Goal: Task Accomplishment & Management: Complete application form

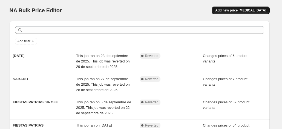
click at [233, 11] on span "Add new price [MEDICAL_DATA]" at bounding box center [240, 10] width 51 height 4
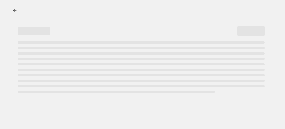
select select "percentage"
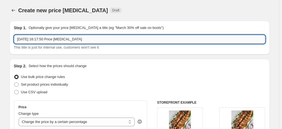
click at [71, 40] on input "[DATE] 16:17:50 Price [MEDICAL_DATA]" at bounding box center [139, 39] width 251 height 9
type input "CyberDay"
click at [52, 86] on span "Set product prices individually" at bounding box center [44, 85] width 47 height 4
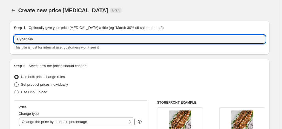
click at [15, 83] on input "Set product prices individually" at bounding box center [14, 83] width 0 height 0
radio input "true"
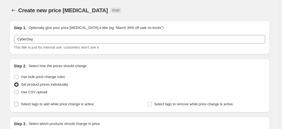
click at [71, 104] on span "Select tags to add while price change is active" at bounding box center [57, 104] width 73 height 4
click at [19, 104] on input "Select tags to add while price change is active" at bounding box center [16, 104] width 4 height 4
checkbox input "true"
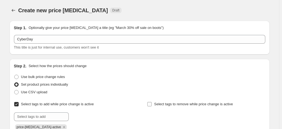
click at [159, 103] on span "Select tags to remove while price change is active" at bounding box center [193, 104] width 79 height 4
click at [152, 103] on input "Select tags to remove while price change is active" at bounding box center [149, 104] width 4 height 4
checkbox input "true"
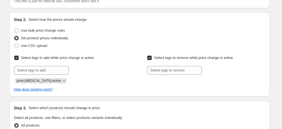
scroll to position [59, 0]
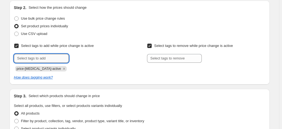
click at [58, 61] on input "text" at bounding box center [41, 58] width 55 height 9
type input "cyberday"
click at [14, 1] on button "Submit" at bounding box center [22, 4] width 16 height 6
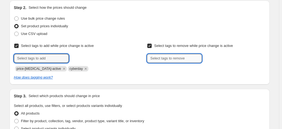
click at [175, 60] on input "text" at bounding box center [174, 58] width 55 height 9
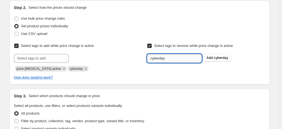
type input "cyberday"
click at [147, 1] on button "Submit" at bounding box center [155, 4] width 16 height 6
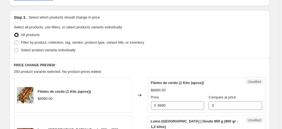
scroll to position [148, 0]
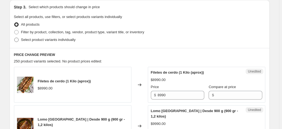
click at [70, 42] on span "Select product variants individually" at bounding box center [48, 40] width 54 height 4
click at [15, 38] on input "Select product variants individually" at bounding box center [14, 38] width 0 height 0
radio input "true"
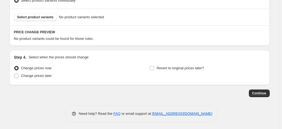
scroll to position [188, 0]
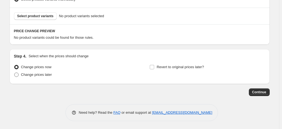
click at [42, 75] on span "Change prices later" at bounding box center [36, 75] width 31 height 4
click at [15, 73] on input "Change prices later" at bounding box center [14, 73] width 0 height 0
radio input "true"
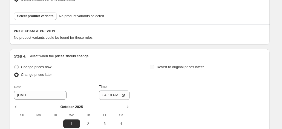
click at [161, 68] on span "Revert to original prices later?" at bounding box center [180, 67] width 47 height 4
click at [154, 68] on input "Revert to original prices later?" at bounding box center [152, 67] width 4 height 4
checkbox input "true"
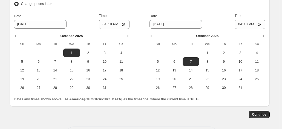
scroll to position [278, 0]
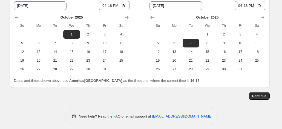
click at [121, 96] on div "Continue" at bounding box center [140, 96] width 260 height 8
click at [112, 5] on input "16:18" at bounding box center [114, 5] width 31 height 9
type input "23:59"
click at [163, 99] on div "Continue" at bounding box center [140, 96] width 260 height 8
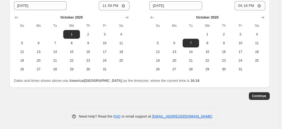
click at [256, 44] on span "11" at bounding box center [257, 43] width 12 height 4
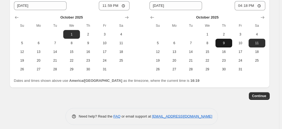
click at [223, 45] on button "9" at bounding box center [223, 43] width 16 height 9
type input "[DATE]"
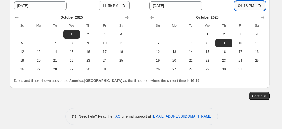
click at [250, 7] on input "16:18" at bounding box center [250, 5] width 31 height 9
type input "09:00"
click at [222, 97] on div "Continue" at bounding box center [140, 96] width 260 height 8
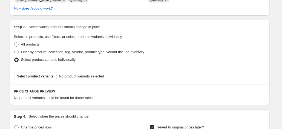
scroll to position [130, 0]
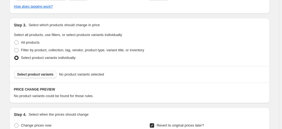
click at [42, 77] on button "Select product variants" at bounding box center [35, 75] width 43 height 8
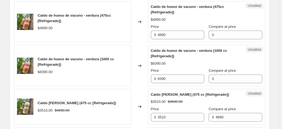
scroll to position [232, 0]
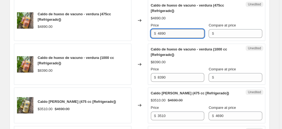
click at [172, 32] on input "4890" at bounding box center [181, 33] width 47 height 9
type input "3360"
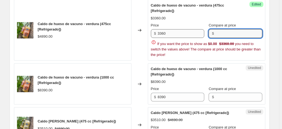
paste input "4890"
type input "4890"
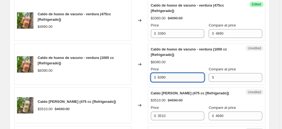
click at [176, 76] on input "8390" at bounding box center [181, 77] width 47 height 9
type input "6290"
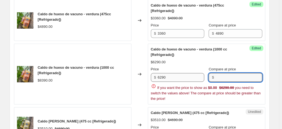
paste input "8390"
type input "8390"
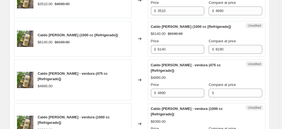
scroll to position [338, 0]
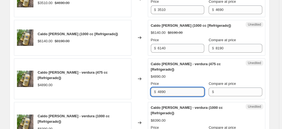
click at [169, 88] on input "4890" at bounding box center [181, 92] width 47 height 9
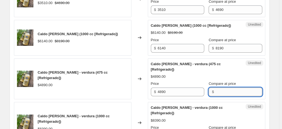
click at [225, 88] on input "Compare at price" at bounding box center [238, 92] width 47 height 9
paste input "4890"
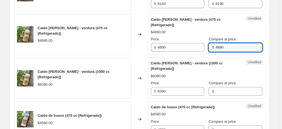
scroll to position [381, 0]
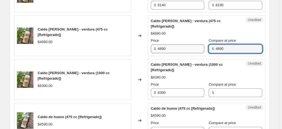
type input "4890"
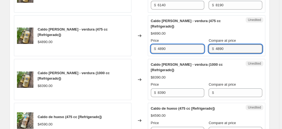
click at [176, 45] on input "4890" at bounding box center [181, 49] width 47 height 9
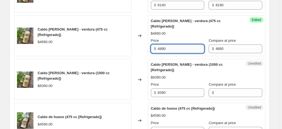
click at [176, 45] on input "4890" at bounding box center [181, 49] width 47 height 9
type input "3360"
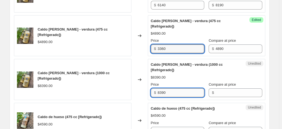
click at [172, 89] on input "8390" at bounding box center [181, 93] width 47 height 9
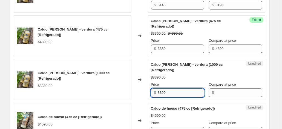
click at [172, 89] on input "8390" at bounding box center [181, 93] width 47 height 9
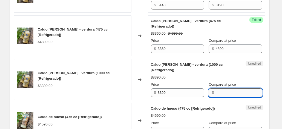
click at [230, 89] on input "Compare at price" at bounding box center [238, 93] width 47 height 9
paste input "8390"
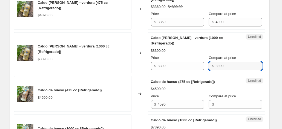
scroll to position [409, 0]
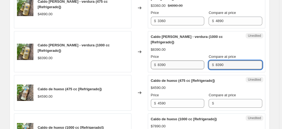
type input "8390"
click at [173, 61] on input "8390" at bounding box center [181, 65] width 47 height 9
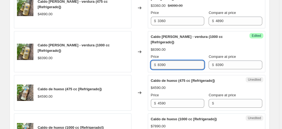
click at [173, 61] on input "8390" at bounding box center [181, 65] width 47 height 9
type input "6290"
click at [146, 60] on div "Changed to" at bounding box center [139, 51] width 16 height 41
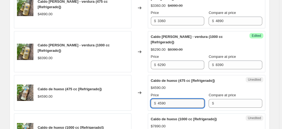
click at [176, 99] on input "4590" at bounding box center [181, 103] width 47 height 9
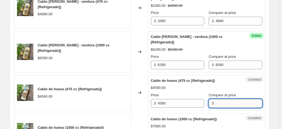
click at [220, 99] on input "Compare at price" at bounding box center [238, 103] width 47 height 9
paste input "4590"
type input "4590"
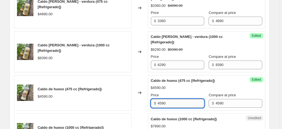
click at [172, 99] on input "4590" at bounding box center [181, 103] width 47 height 9
type input "4"
type input "3440"
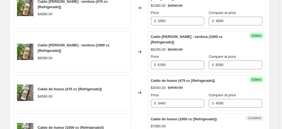
click at [145, 96] on div "Changed to" at bounding box center [139, 93] width 16 height 36
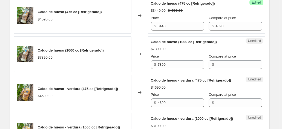
scroll to position [489, 0]
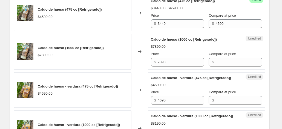
click at [175, 61] on div "Unedited Caldo de hueso (1000 cc [Refrigerado]) $7890.00 Price $ 7890 Compare a…" at bounding box center [206, 52] width 117 height 36
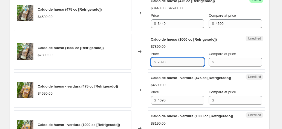
click at [172, 58] on input "7890" at bounding box center [181, 62] width 47 height 9
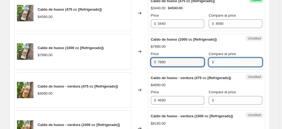
click at [228, 58] on input "Compare at price" at bounding box center [238, 62] width 47 height 9
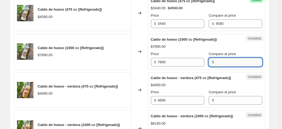
paste input "7890"
type input "7890"
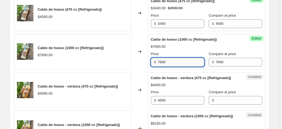
click at [169, 58] on input "7890" at bounding box center [181, 62] width 47 height 9
type input "5910"
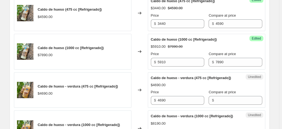
click at [142, 76] on div "Changed to" at bounding box center [139, 91] width 16 height 36
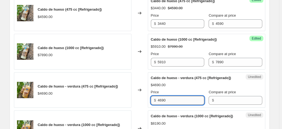
click at [173, 97] on input "4690" at bounding box center [181, 100] width 47 height 9
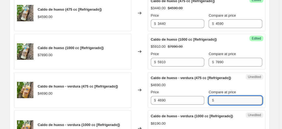
paste input "4690"
click at [224, 98] on input "Compare at price" at bounding box center [238, 100] width 47 height 9
type input "4690"
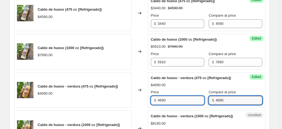
click at [176, 99] on input "4690" at bounding box center [181, 100] width 47 height 9
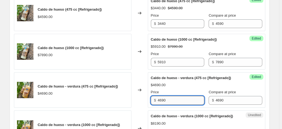
click at [176, 99] on input "4690" at bounding box center [181, 100] width 47 height 9
type input "3510"
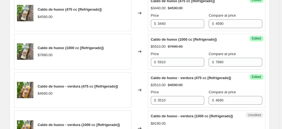
click at [139, 102] on div "Changed to" at bounding box center [139, 91] width 16 height 36
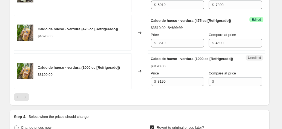
scroll to position [553, 0]
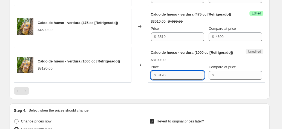
click at [176, 80] on input "8190" at bounding box center [181, 75] width 47 height 9
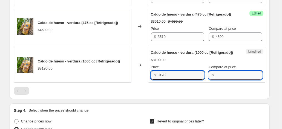
paste input "8190"
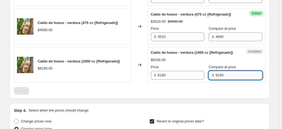
click at [238, 80] on input "8190" at bounding box center [238, 75] width 47 height 9
type input "8190"
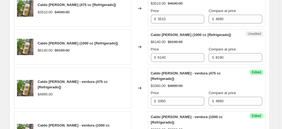
scroll to position [326, 0]
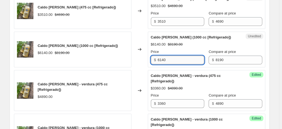
click at [169, 61] on input "6140" at bounding box center [181, 60] width 47 height 9
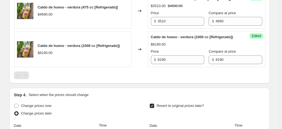
scroll to position [578, 0]
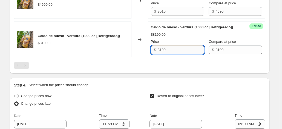
click at [163, 54] on input "8190" at bounding box center [181, 50] width 47 height 9
paste input "614"
type input "6140"
click at [147, 70] on div at bounding box center [139, 66] width 251 height 8
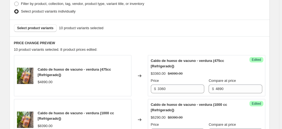
scroll to position [164, 0]
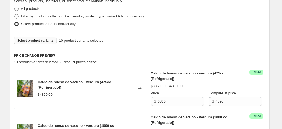
click at [45, 39] on span "Select product variants" at bounding box center [35, 41] width 36 height 4
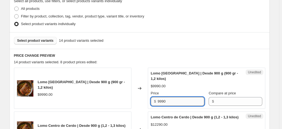
click at [175, 99] on input "9990" at bounding box center [181, 101] width 47 height 9
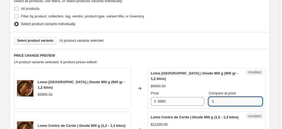
click at [224, 103] on input "Compare at price" at bounding box center [238, 101] width 47 height 9
paste input "9990"
type input "9990"
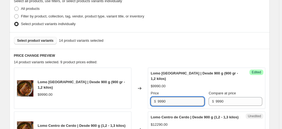
click at [177, 100] on input "9990" at bounding box center [181, 101] width 47 height 9
type input "8490"
click at [146, 100] on div "Changed to" at bounding box center [139, 88] width 16 height 41
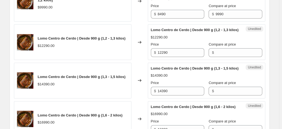
scroll to position [256, 0]
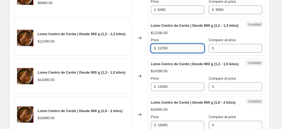
click at [169, 53] on input "12290" at bounding box center [181, 48] width 47 height 9
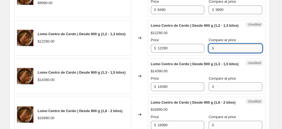
paste input "12290"
click at [219, 51] on input "12290" at bounding box center [238, 48] width 47 height 9
type input "12290"
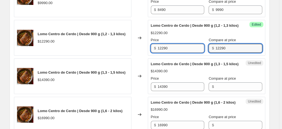
click at [176, 53] on input "12290" at bounding box center [181, 48] width 47 height 9
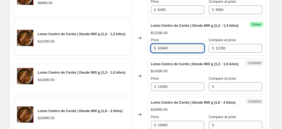
type input "10440"
click at [138, 64] on div "Changed to" at bounding box center [139, 77] width 16 height 36
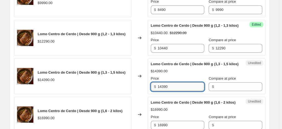
click at [173, 91] on input "14390" at bounding box center [181, 87] width 47 height 9
type input "12230"
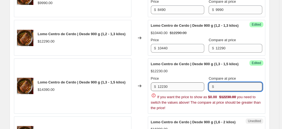
paste input "14390"
type input "14390"
click at [136, 97] on div "Changed to" at bounding box center [139, 87] width 16 height 56
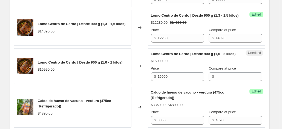
scroll to position [325, 0]
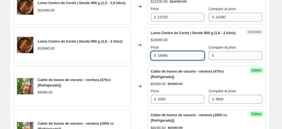
click at [172, 60] on input "16990" at bounding box center [181, 55] width 47 height 9
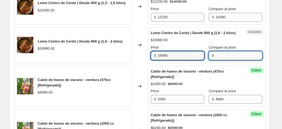
click at [219, 60] on input "Compare at price" at bounding box center [238, 55] width 47 height 9
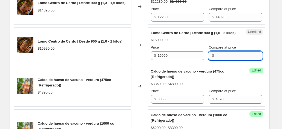
paste input "16990"
type input "16990"
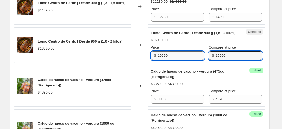
click at [177, 60] on input "16990" at bounding box center [181, 55] width 47 height 9
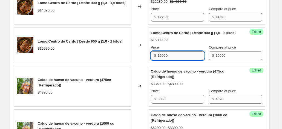
click at [177, 60] on input "16990" at bounding box center [181, 55] width 47 height 9
type input "14440"
click at [144, 63] on div "Changed to" at bounding box center [139, 45] width 16 height 36
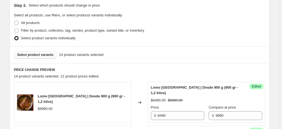
scroll to position [164, 0]
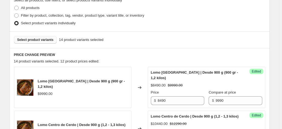
click at [38, 41] on span "Select product variants" at bounding box center [35, 40] width 36 height 4
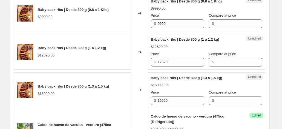
scroll to position [397, 0]
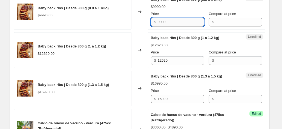
click at [181, 27] on input "9990" at bounding box center [181, 22] width 47 height 9
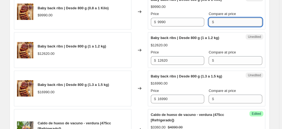
click at [216, 27] on input "Compare at price" at bounding box center [238, 22] width 47 height 9
paste input "9990"
type input "9990"
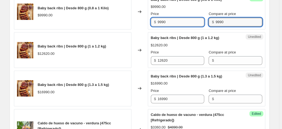
click at [170, 27] on input "9990" at bounding box center [181, 22] width 47 height 9
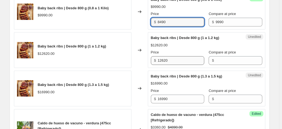
type input "8490"
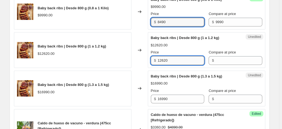
click at [176, 65] on input "12620" at bounding box center [181, 60] width 47 height 9
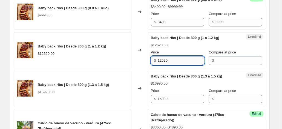
click at [176, 65] on input "12620" at bounding box center [181, 60] width 47 height 9
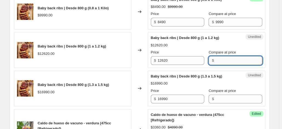
paste input "12620"
click at [231, 65] on input "12620" at bounding box center [238, 60] width 47 height 9
type input "12620"
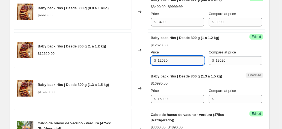
click at [169, 65] on input "12620" at bounding box center [181, 60] width 47 height 9
type input "10720"
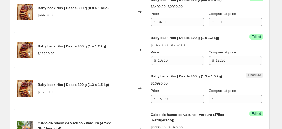
click at [140, 92] on div "Changed to" at bounding box center [139, 89] width 16 height 36
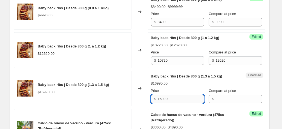
click at [174, 104] on input "16990" at bounding box center [181, 99] width 47 height 9
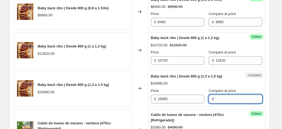
paste input "16990"
click at [215, 104] on input "Compare at price" at bounding box center [238, 99] width 47 height 9
type input "16990"
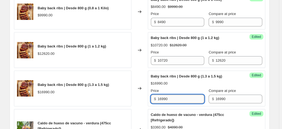
click at [176, 104] on input "16990" at bounding box center [181, 99] width 47 height 9
type input "14440"
click at [143, 94] on div "Changed to" at bounding box center [139, 89] width 16 height 36
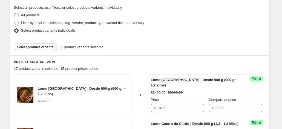
scroll to position [154, 0]
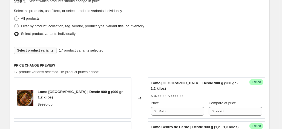
click at [39, 51] on span "Select product variants" at bounding box center [35, 50] width 36 height 4
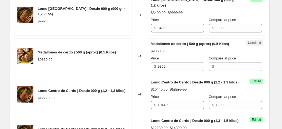
scroll to position [244, 0]
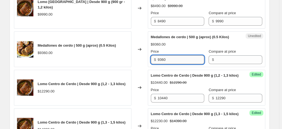
click at [178, 63] on input "9360" at bounding box center [181, 60] width 47 height 9
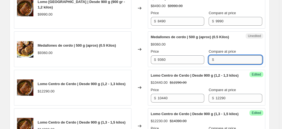
click at [224, 56] on input "Compare at price" at bounding box center [238, 60] width 47 height 9
paste input "9360"
type input "9360"
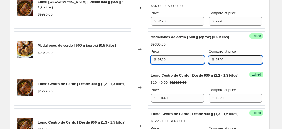
click at [166, 60] on input "9360" at bounding box center [181, 60] width 47 height 9
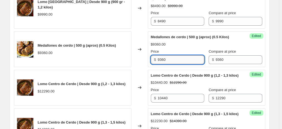
click at [166, 60] on input "9360" at bounding box center [181, 60] width 47 height 9
type input "7040"
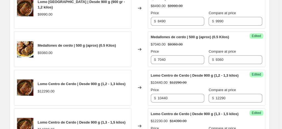
click at [143, 60] on div "Changed to" at bounding box center [139, 49] width 16 height 36
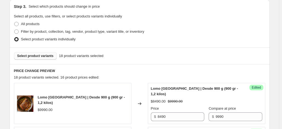
scroll to position [147, 0]
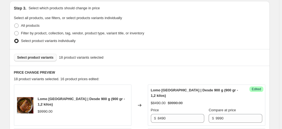
click at [48, 57] on span "Select product variants" at bounding box center [35, 58] width 36 height 4
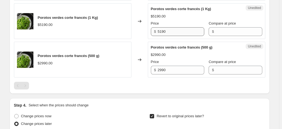
scroll to position [951, 0]
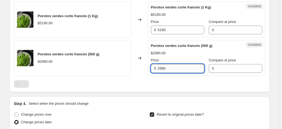
click at [173, 73] on input "2990" at bounding box center [181, 68] width 47 height 9
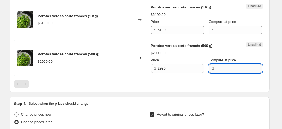
paste input "2990"
click at [217, 73] on input "Compare at price" at bounding box center [238, 68] width 47 height 9
type input "2990"
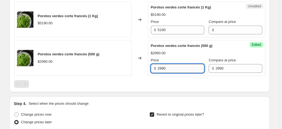
click at [168, 73] on input "2990" at bounding box center [181, 68] width 47 height 9
type input "2390"
click at [161, 88] on div at bounding box center [139, 84] width 251 height 8
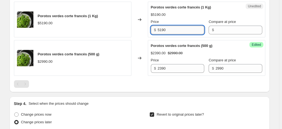
click at [168, 34] on input "5190" at bounding box center [181, 30] width 47 height 9
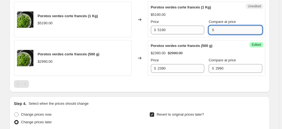
paste input "5190"
click at [216, 34] on input "Compare at price" at bounding box center [238, 30] width 47 height 9
type input "5190"
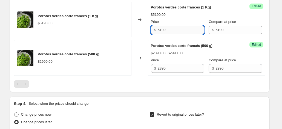
click at [166, 34] on input "5190" at bounding box center [181, 30] width 47 height 9
type input "4150"
click at [138, 65] on div "Changed to" at bounding box center [139, 58] width 16 height 36
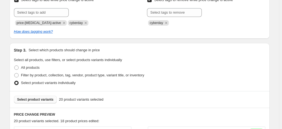
scroll to position [114, 0]
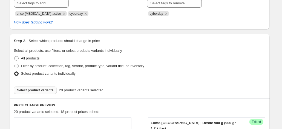
click at [34, 89] on span "Select product variants" at bounding box center [35, 90] width 36 height 4
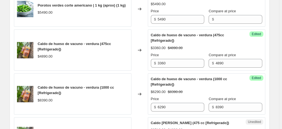
scroll to position [565, 0]
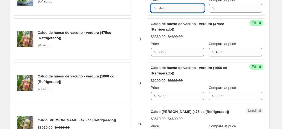
click at [173, 13] on input "5490" at bounding box center [181, 8] width 47 height 9
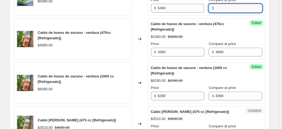
click at [224, 13] on input "Compare at price" at bounding box center [238, 8] width 47 height 9
paste input "5490"
type input "5490"
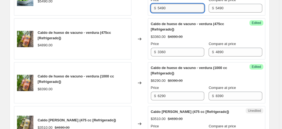
click at [178, 13] on input "5490" at bounding box center [181, 8] width 47 height 9
type input "4660"
click at [138, 39] on div "Changed to" at bounding box center [139, 38] width 16 height 41
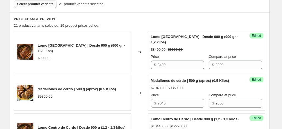
scroll to position [176, 0]
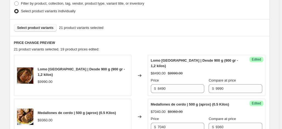
click at [47, 27] on span "Select product variants" at bounding box center [35, 28] width 36 height 4
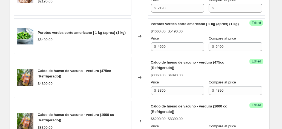
scroll to position [582, 0]
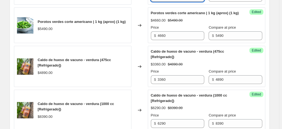
type input "1860"
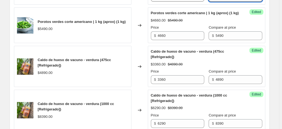
paste input "2190"
type input "2190"
click at [132, 22] on div "Lomo Centro de Cerdo | Desde 900 g (900 gr - 1,2 kilos) $9990.00 Changed to Suc…" at bounding box center [139, 50] width 251 height 801
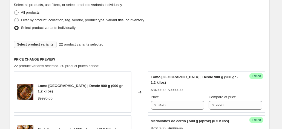
scroll to position [137, 0]
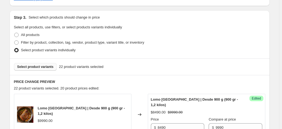
click at [34, 66] on span "Select product variants" at bounding box center [35, 67] width 36 height 4
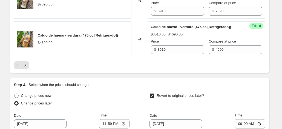
scroll to position [962, 0]
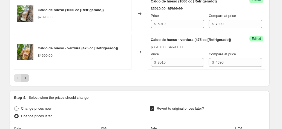
click at [27, 81] on icon "Next" at bounding box center [24, 78] width 5 height 5
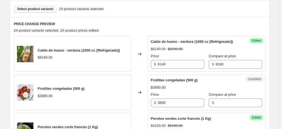
scroll to position [195, 0]
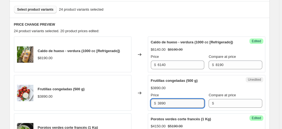
click at [171, 108] on input "3890" at bounding box center [181, 103] width 47 height 9
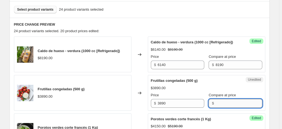
click at [215, 108] on input "Compare at price" at bounding box center [238, 103] width 47 height 9
paste input "3890"
type input "3890"
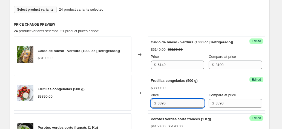
click at [171, 107] on input "3890" at bounding box center [181, 103] width 47 height 9
type input "3500"
click at [138, 87] on div "Changed to" at bounding box center [139, 93] width 16 height 36
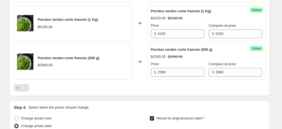
scroll to position [331, 0]
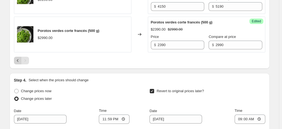
click at [17, 63] on icon "Previous" at bounding box center [17, 60] width 5 height 5
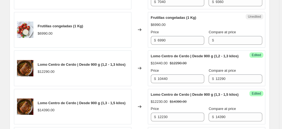
scroll to position [298, 0]
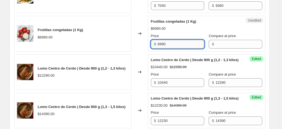
click at [199, 42] on input "6990" at bounding box center [181, 44] width 47 height 9
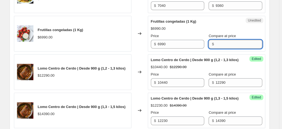
click at [228, 44] on input "Compare at price" at bounding box center [238, 44] width 47 height 9
paste input "6990"
type input "6990"
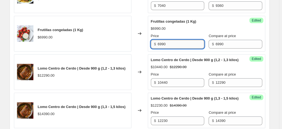
click at [172, 40] on input "6990" at bounding box center [181, 44] width 47 height 9
type input "6290"
click at [147, 40] on div "Changed to" at bounding box center [139, 34] width 16 height 36
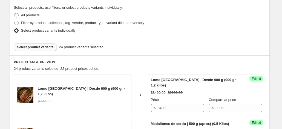
scroll to position [152, 0]
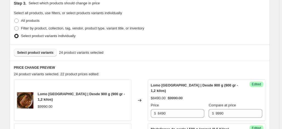
click at [44, 53] on span "Select product variants" at bounding box center [35, 53] width 36 height 4
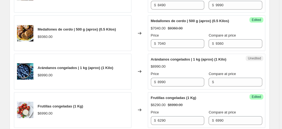
scroll to position [264, 0]
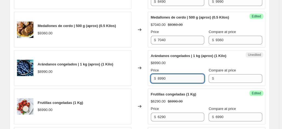
click at [180, 77] on input "8990" at bounding box center [181, 78] width 47 height 9
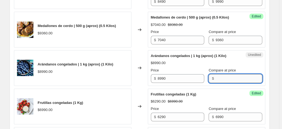
paste input "8990"
click at [235, 75] on input "Compare at price" at bounding box center [238, 78] width 47 height 9
type input "8990"
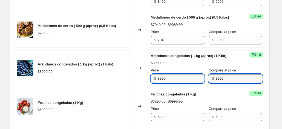
click at [164, 77] on input "8990" at bounding box center [181, 78] width 47 height 9
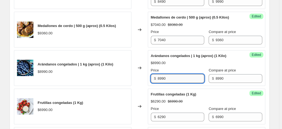
click at [164, 77] on input "8990" at bounding box center [181, 78] width 47 height 9
type input "8090"
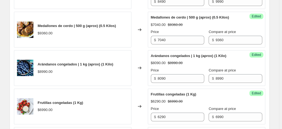
click at [143, 79] on div "Changed to" at bounding box center [139, 68] width 16 height 36
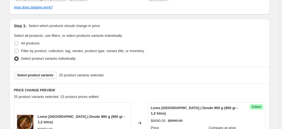
scroll to position [123, 0]
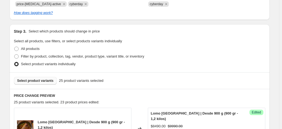
click at [42, 80] on span "Select product variants" at bounding box center [35, 81] width 36 height 4
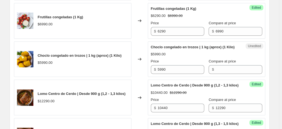
scroll to position [355, 0]
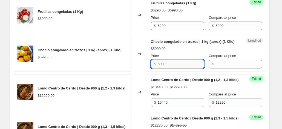
click at [175, 69] on input "5990" at bounding box center [181, 64] width 47 height 9
type input "5390"
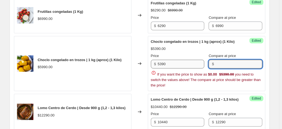
paste input "5990"
type input "5990"
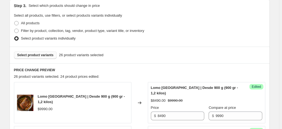
scroll to position [136, 0]
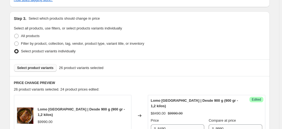
click at [48, 70] on span "Select product variants" at bounding box center [35, 68] width 36 height 4
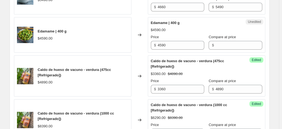
scroll to position [732, 0]
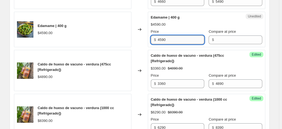
click at [163, 44] on input "4590" at bounding box center [181, 40] width 47 height 9
type input "2950"
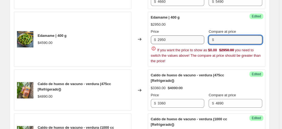
paste input "4590"
type input "4590"
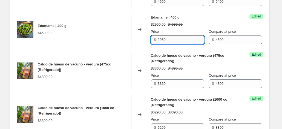
click at [159, 44] on input "2950" at bounding box center [181, 40] width 47 height 9
type input "3670"
click at [149, 48] on div "Success Edited Edamame | 400 g $2950.00 $4590.00 Price $ 3670 Compare at price …" at bounding box center [206, 30] width 117 height 36
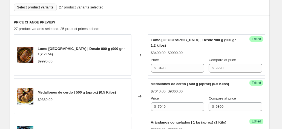
scroll to position [142, 0]
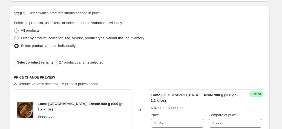
click at [39, 61] on span "Select product variants" at bounding box center [35, 62] width 36 height 4
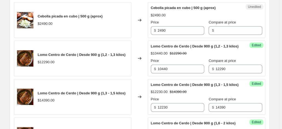
scroll to position [429, 0]
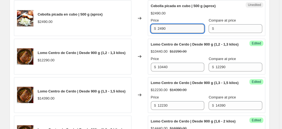
click at [175, 33] on input "2490" at bounding box center [181, 28] width 47 height 9
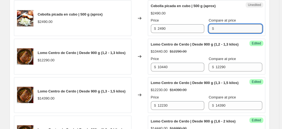
paste input "2490"
click at [219, 33] on input "Compare at price" at bounding box center [238, 28] width 47 height 9
type input "2490"
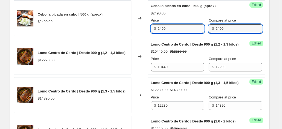
click at [170, 33] on input "2490" at bounding box center [181, 28] width 47 height 9
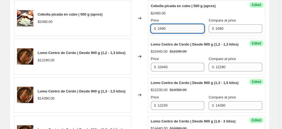
click at [170, 33] on input "2490" at bounding box center [181, 28] width 47 height 9
type input "2240"
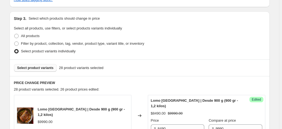
scroll to position [138, 0]
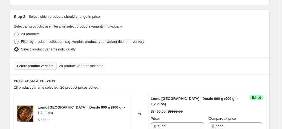
click at [34, 63] on button "Select product variants" at bounding box center [35, 66] width 43 height 8
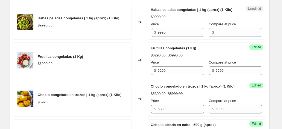
scroll to position [341, 0]
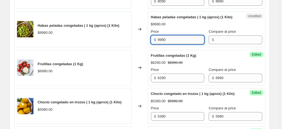
click at [188, 43] on input "9990" at bounding box center [181, 40] width 47 height 9
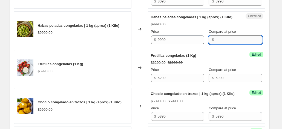
click at [229, 43] on input "Compare at price" at bounding box center [238, 40] width 47 height 9
paste input "9990"
type input "9990"
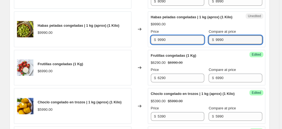
click at [161, 44] on input "9990" at bounding box center [181, 40] width 47 height 9
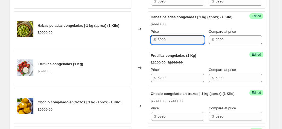
type input "8990"
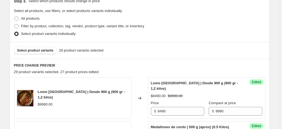
scroll to position [146, 0]
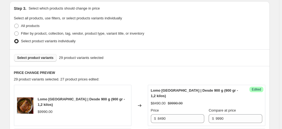
click at [40, 58] on span "Select product variants" at bounding box center [35, 58] width 36 height 4
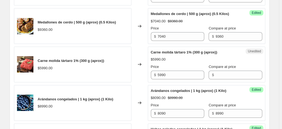
scroll to position [275, 0]
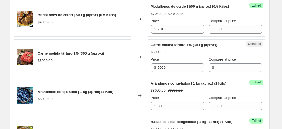
click at [183, 62] on div "Price $ 5990" at bounding box center [177, 64] width 53 height 15
copy div "$"
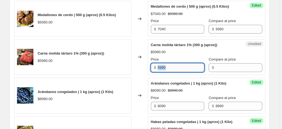
click at [177, 65] on input "5990" at bounding box center [181, 67] width 47 height 9
type input "5090"
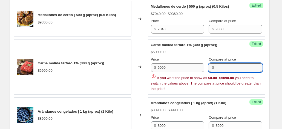
paste input "5990"
type input "5990"
click at [129, 81] on div "Carne molida tártaro 1% (300 g (aprox)) $5990.00" at bounding box center [72, 67] width 117 height 56
click at [233, 68] on input "Compare at price" at bounding box center [238, 67] width 47 height 9
paste input "5990"
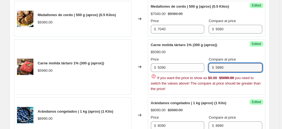
type input "5990"
click at [241, 55] on div "Carne molida tártaro 1% (300 g (aprox)) $5090.00 Price $ 5090 Compare at price …" at bounding box center [206, 67] width 111 height 50
click at [249, 64] on input "Compare at price" at bounding box center [238, 67] width 47 height 9
paste input "5990"
type input "5990"
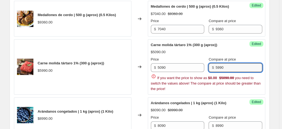
click at [144, 82] on div "Changed to" at bounding box center [139, 67] width 16 height 56
click at [219, 67] on input "Compare at price" at bounding box center [238, 67] width 47 height 9
paste input "5990"
type input "5990"
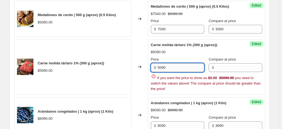
click at [187, 68] on input "5090" at bounding box center [181, 67] width 47 height 9
click at [186, 68] on input "5090" at bounding box center [181, 67] width 47 height 9
paste input "59"
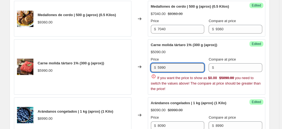
type input "5090"
click at [143, 85] on div "Changed to" at bounding box center [139, 67] width 16 height 56
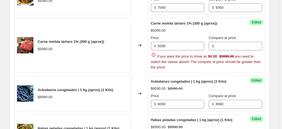
scroll to position [311, 0]
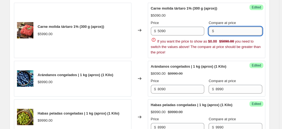
click at [239, 33] on input "Compare at price" at bounding box center [238, 31] width 47 height 9
paste input "5990"
type input "5990"
click at [252, 51] on div "If you want the price to show as $0.00 $5090.00 you need to switch the values a…" at bounding box center [206, 46] width 111 height 18
click at [236, 35] on div "Price $ 5090 Compare at price $ If you want the price to show as $0.00 $5090.00…" at bounding box center [206, 37] width 111 height 35
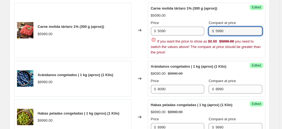
type input "5990"
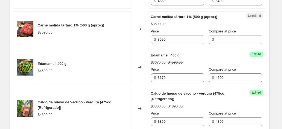
scroll to position [866, 0]
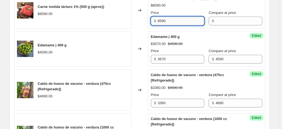
click at [164, 25] on input "8590" at bounding box center [181, 21] width 47 height 9
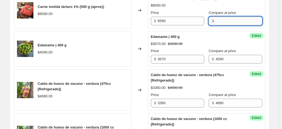
click at [225, 25] on input "Compare at price" at bounding box center [238, 21] width 47 height 9
paste input "8590"
type input "8590"
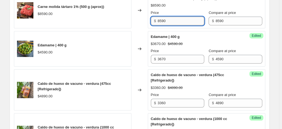
click at [165, 25] on input "8590" at bounding box center [181, 21] width 47 height 9
click at [167, 25] on input "8590" at bounding box center [181, 21] width 47 height 9
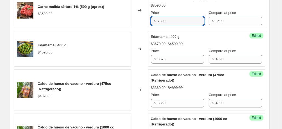
type input "7300"
click at [147, 28] on div "Changed to" at bounding box center [139, 11] width 16 height 36
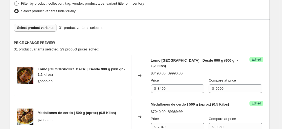
scroll to position [158, 0]
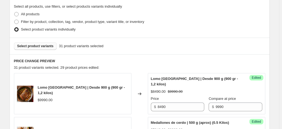
click at [41, 48] on span "Select product variants" at bounding box center [35, 46] width 36 height 4
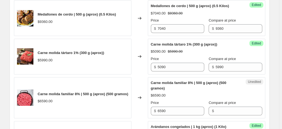
scroll to position [277, 0]
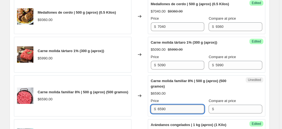
click at [170, 106] on input "6590" at bounding box center [181, 109] width 47 height 9
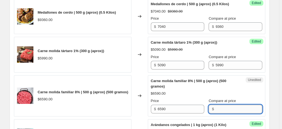
click at [215, 105] on input "Compare at price" at bounding box center [238, 109] width 47 height 9
paste input "6590"
type input "6590"
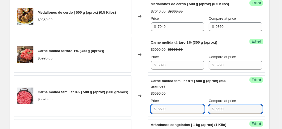
click at [169, 109] on input "6590" at bounding box center [181, 109] width 47 height 9
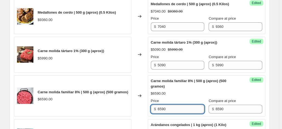
click at [169, 109] on input "6590" at bounding box center [181, 109] width 47 height 9
type input "5600"
click at [141, 105] on div "Changed to" at bounding box center [139, 96] width 16 height 41
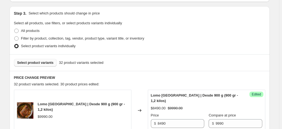
scroll to position [138, 0]
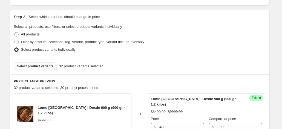
click at [45, 65] on span "Select product variants" at bounding box center [35, 66] width 36 height 4
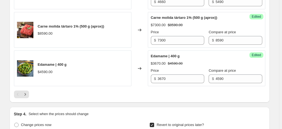
scroll to position [957, 0]
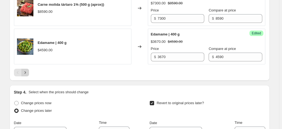
click at [26, 74] on icon "Next" at bounding box center [24, 72] width 1 height 2
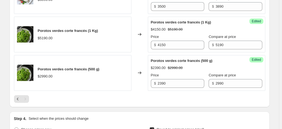
scroll to position [662, 0]
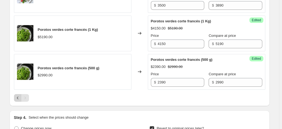
click at [16, 100] on icon "Previous" at bounding box center [17, 98] width 5 height 5
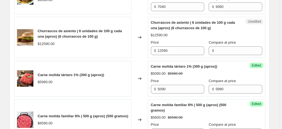
scroll to position [310, 0]
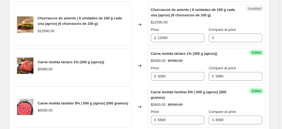
click at [172, 42] on div "Unedited Churrascos de asiento | 6 unidades de 100 g cada una (aprox) (6 churra…" at bounding box center [206, 24] width 117 height 41
click at [169, 37] on input "12590" at bounding box center [181, 38] width 47 height 9
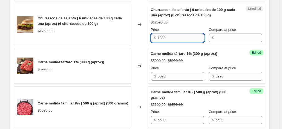
type input "1330"
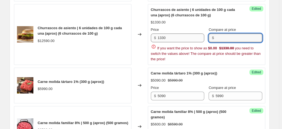
paste input "12590"
type input "12590"
click at [162, 37] on input "1330" at bounding box center [181, 38] width 47 height 9
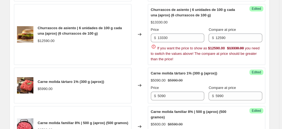
click at [142, 38] on div "Changed to" at bounding box center [139, 34] width 16 height 61
click at [163, 37] on input "13330" at bounding box center [181, 38] width 47 height 9
type input "11330"
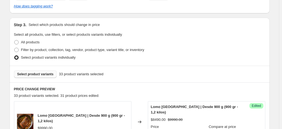
scroll to position [128, 0]
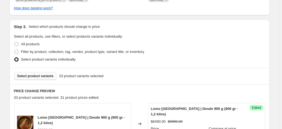
click at [45, 77] on span "Select product variants" at bounding box center [35, 76] width 36 height 4
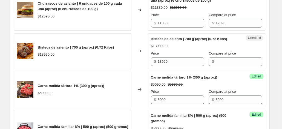
scroll to position [327, 0]
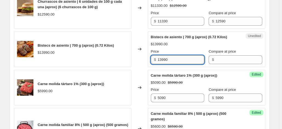
click at [170, 62] on input "13990" at bounding box center [181, 60] width 47 height 9
type input "13290"
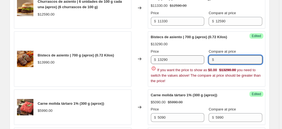
paste input "13990"
type input "13990"
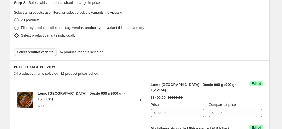
scroll to position [160, 0]
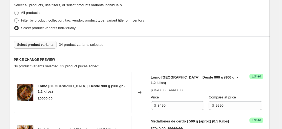
click at [47, 47] on span "Select product variants" at bounding box center [35, 45] width 36 height 4
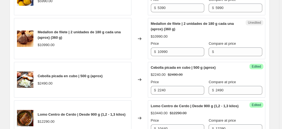
scroll to position [624, 0]
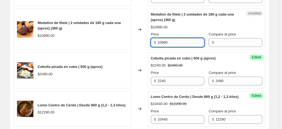
click at [171, 47] on input "10990" at bounding box center [181, 42] width 47 height 9
type input "10440"
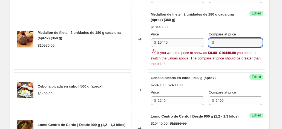
paste input "10990"
type input "10990"
click at [141, 68] on div "Lomo Centro de Cerdo | Desde 900 g (900 gr - 1,2 kilos) $9990.00 Changed to Suc…" at bounding box center [139, 14] width 251 height 815
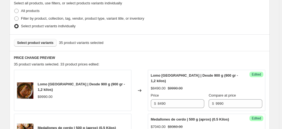
scroll to position [135, 0]
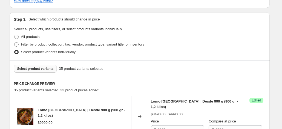
click at [48, 71] on span "Select product variants" at bounding box center [35, 69] width 36 height 4
click at [38, 70] on span "Select product variants" at bounding box center [35, 69] width 36 height 4
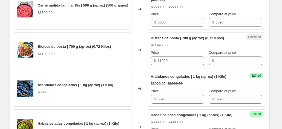
scroll to position [452, 0]
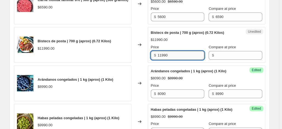
click at [181, 57] on input "11990" at bounding box center [181, 55] width 47 height 9
type input "10790"
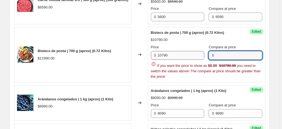
paste input "11990"
type input "11990"
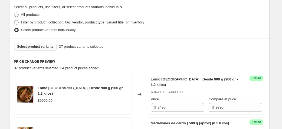
scroll to position [156, 0]
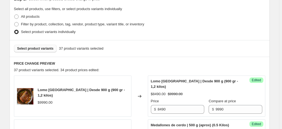
click at [51, 52] on button "Select product variants" at bounding box center [35, 49] width 43 height 8
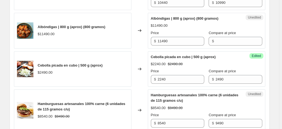
scroll to position [705, 0]
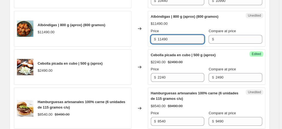
click at [185, 44] on input "11490" at bounding box center [181, 39] width 47 height 9
type input "9760"
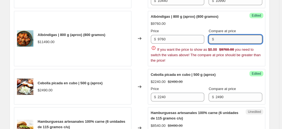
paste input "11490"
type input "11490"
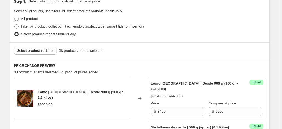
scroll to position [126, 0]
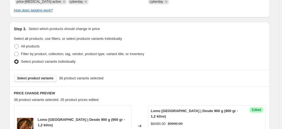
click at [44, 76] on span "Select product variants" at bounding box center [35, 78] width 36 height 4
click at [51, 80] on button "Select product variants" at bounding box center [35, 79] width 43 height 8
click at [49, 78] on span "Select product variants" at bounding box center [35, 78] width 36 height 4
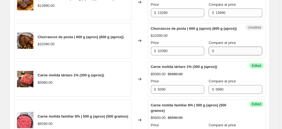
scroll to position [375, 0]
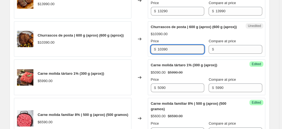
click at [188, 54] on input "10390" at bounding box center [181, 49] width 47 height 9
type input "9350"
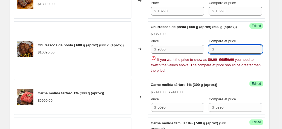
paste input "10390"
type input "10390"
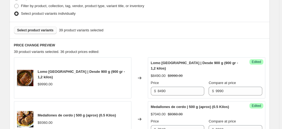
scroll to position [152, 0]
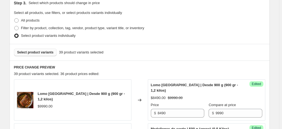
click at [53, 53] on button "Select product variants" at bounding box center [35, 53] width 43 height 8
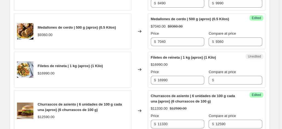
scroll to position [264, 0]
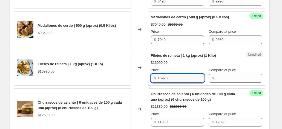
click at [174, 78] on input "16990" at bounding box center [181, 78] width 47 height 9
type input "15290"
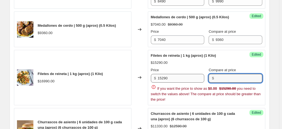
paste input "16990"
type input "16990"
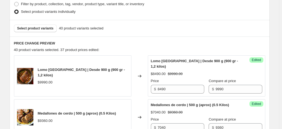
scroll to position [169, 0]
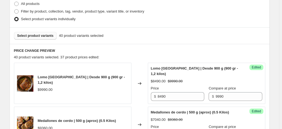
click at [46, 37] on span "Select product variants" at bounding box center [35, 36] width 36 height 4
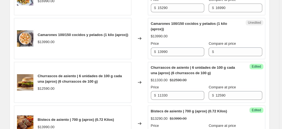
scroll to position [340, 0]
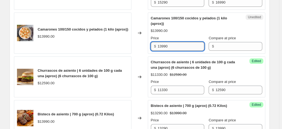
click at [182, 50] on input "13990" at bounding box center [181, 46] width 47 height 9
type input "11190"
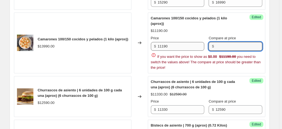
paste input "13990"
type input "13990"
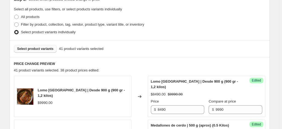
scroll to position [150, 0]
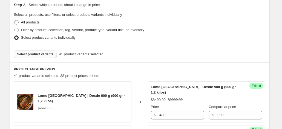
click at [40, 54] on span "Select product variants" at bounding box center [35, 54] width 36 height 4
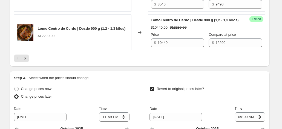
scroll to position [986, 0]
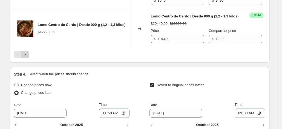
click at [25, 57] on icon "Next" at bounding box center [24, 54] width 5 height 5
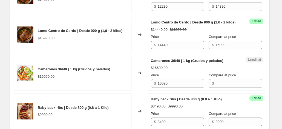
scroll to position [251, 0]
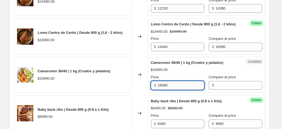
click at [173, 90] on input "16690" at bounding box center [181, 85] width 47 height 9
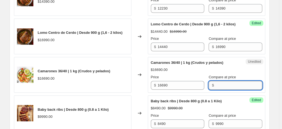
click at [225, 90] on input "Compare at price" at bounding box center [238, 85] width 47 height 9
paste input "16690"
type input "16690"
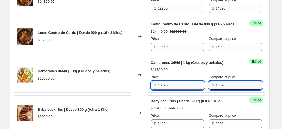
click at [168, 90] on input "16690" at bounding box center [181, 85] width 47 height 9
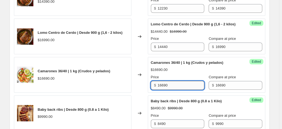
click at [168, 90] on input "16690" at bounding box center [181, 85] width 47 height 9
type input "14180"
click at [144, 93] on div "Changed to" at bounding box center [139, 75] width 16 height 36
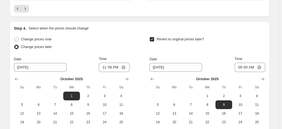
scroll to position [1033, 0]
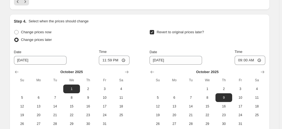
click at [26, 4] on icon "Next" at bounding box center [24, 1] width 5 height 5
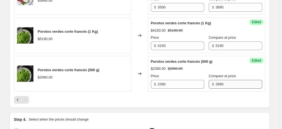
scroll to position [255, 0]
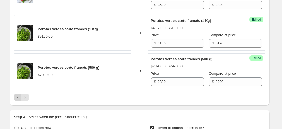
click at [20, 98] on icon "Previous" at bounding box center [17, 97] width 5 height 5
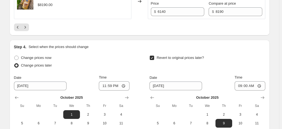
scroll to position [1015, 0]
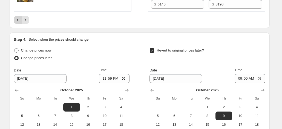
click at [20, 23] on icon "Previous" at bounding box center [17, 19] width 5 height 5
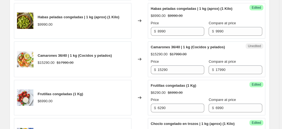
scroll to position [670, 0]
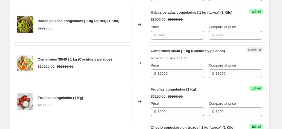
click at [138, 66] on icon at bounding box center [139, 62] width 5 height 5
click at [174, 78] on input "15290" at bounding box center [181, 74] width 47 height 9
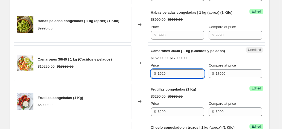
type input "15290"
click at [151, 81] on div "Unedited Camarones 36/40 | 1 kg (Cocidos y pelados) $15290.00 $17990.00 Price $…" at bounding box center [206, 63] width 117 height 36
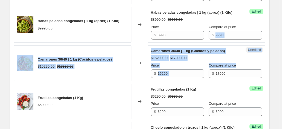
drag, startPoint x: 281, startPoint y: 75, endPoint x: 284, endPoint y: 45, distance: 30.3
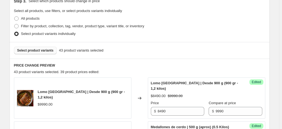
scroll to position [152, 0]
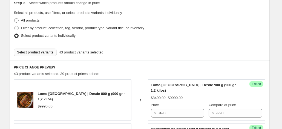
click at [45, 52] on span "Select product variants" at bounding box center [35, 52] width 36 height 4
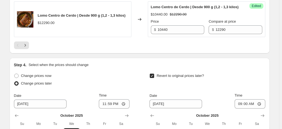
scroll to position [1000, 0]
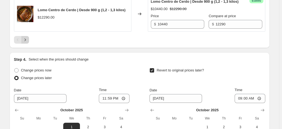
click at [27, 43] on icon "Next" at bounding box center [24, 39] width 5 height 5
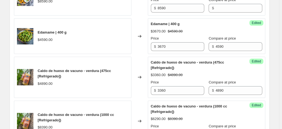
scroll to position [584, 0]
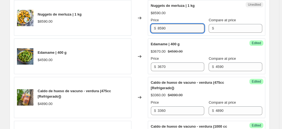
click at [186, 33] on input "8590" at bounding box center [181, 28] width 47 height 9
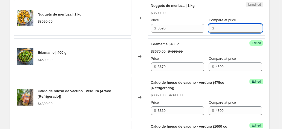
paste input "8590"
click at [220, 33] on input "Compare at price" at bounding box center [238, 28] width 47 height 9
type input "8590"
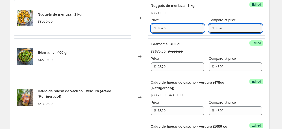
click at [163, 33] on input "8590" at bounding box center [181, 28] width 47 height 9
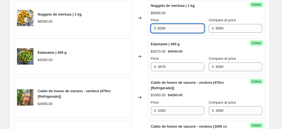
click at [163, 33] on input "8590" at bounding box center [181, 28] width 47 height 9
type input "7300"
click at [147, 36] on div "Changed to" at bounding box center [139, 18] width 16 height 36
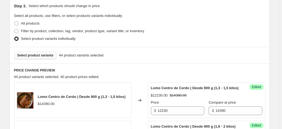
scroll to position [156, 0]
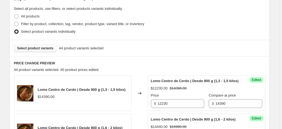
click at [30, 46] on button "Select product variants" at bounding box center [35, 49] width 43 height 8
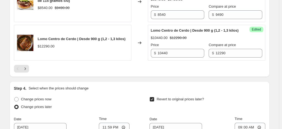
scroll to position [977, 0]
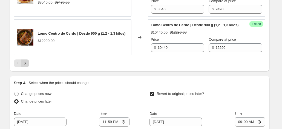
click at [26, 66] on icon "Next" at bounding box center [24, 63] width 5 height 5
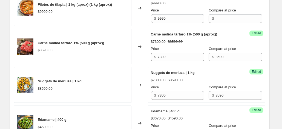
scroll to position [540, 0]
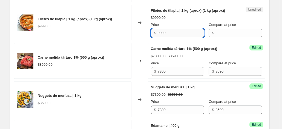
click at [175, 37] on input "9990" at bounding box center [181, 33] width 47 height 9
type input "8490"
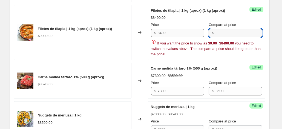
paste input "9990"
type input "9990"
click at [137, 55] on div "Lomo Centro de Cerdo | Desde 900 g (1,3 - 1,5 kilos) $14390.00 Changed to Succe…" at bounding box center [139, 98] width 251 height 815
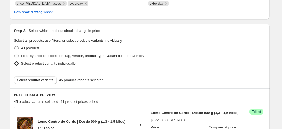
scroll to position [118, 0]
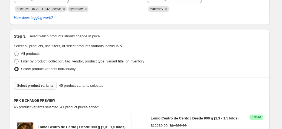
click at [46, 88] on button "Select product variants" at bounding box center [35, 86] width 43 height 8
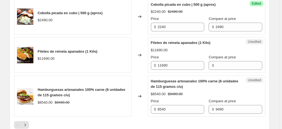
scroll to position [926, 0]
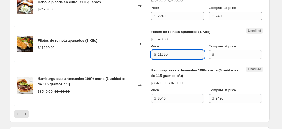
click at [186, 59] on input "11690" at bounding box center [181, 54] width 47 height 9
type input "9930"
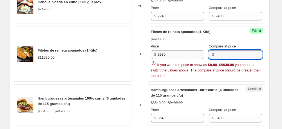
paste input "11690"
type input "11690"
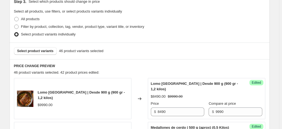
scroll to position [148, 0]
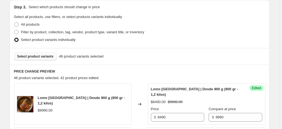
click at [29, 55] on span "Select product variants" at bounding box center [35, 56] width 36 height 4
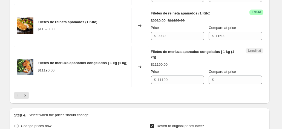
scroll to position [952, 0]
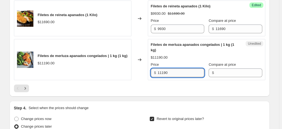
click at [178, 77] on input "11190" at bounding box center [181, 73] width 47 height 9
type input "9510"
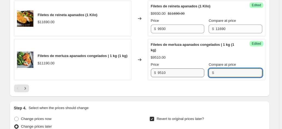
type input "<"
paste input "11190"
type input "11190"
click at [158, 92] on div at bounding box center [139, 89] width 251 height 8
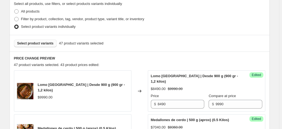
scroll to position [148, 0]
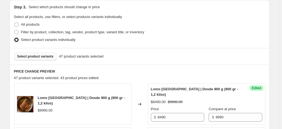
click at [31, 57] on span "Select product variants" at bounding box center [35, 56] width 36 height 4
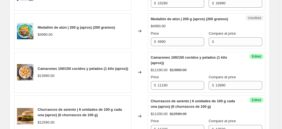
scroll to position [343, 0]
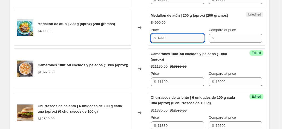
click at [167, 35] on input "4990" at bounding box center [181, 38] width 47 height 9
type input "3740"
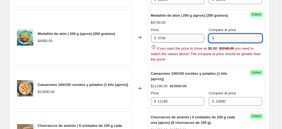
paste input "4990"
type input "4990"
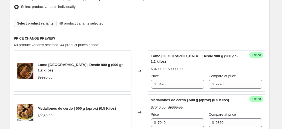
scroll to position [175, 0]
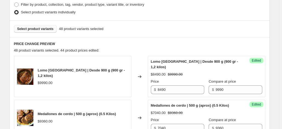
click at [47, 30] on span "Select product variants" at bounding box center [35, 29] width 36 height 4
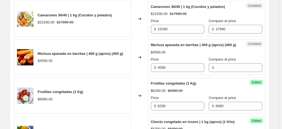
scroll to position [759, 0]
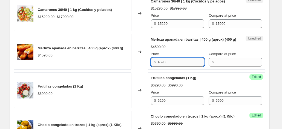
click at [187, 67] on input "4590" at bounding box center [181, 62] width 47 height 9
type input "3440"
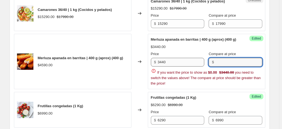
paste input "4590"
type input "4590"
click at [138, 81] on div "Changed to" at bounding box center [139, 62] width 16 height 56
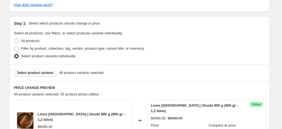
scroll to position [129, 0]
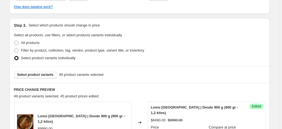
click at [38, 76] on span "Select product variants" at bounding box center [35, 75] width 36 height 4
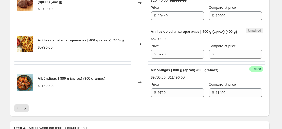
scroll to position [928, 0]
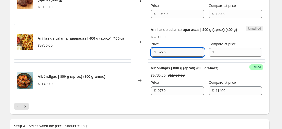
click at [171, 57] on input "5790" at bounding box center [181, 52] width 47 height 9
type input "4340"
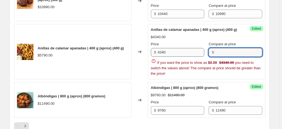
paste input "5790"
type input "5790"
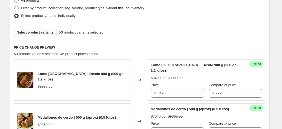
scroll to position [161, 0]
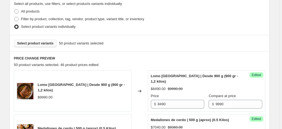
click at [42, 43] on span "Select product variants" at bounding box center [35, 43] width 36 height 4
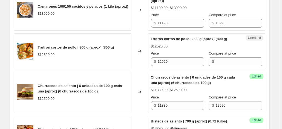
scroll to position [406, 0]
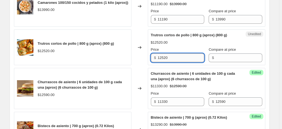
click at [184, 54] on input "12520" at bounding box center [181, 58] width 47 height 9
type input "8130"
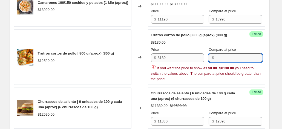
paste input "12520"
type input "12520"
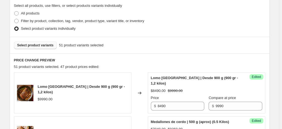
scroll to position [154, 0]
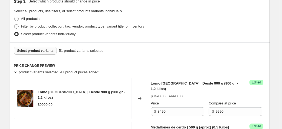
click at [44, 53] on span "Select product variants" at bounding box center [35, 51] width 36 height 4
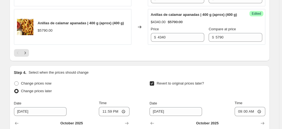
scroll to position [991, 0]
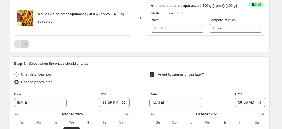
click at [28, 47] on icon "Next" at bounding box center [24, 43] width 5 height 5
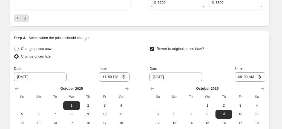
scroll to position [1024, 0]
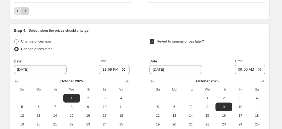
click at [25, 14] on icon "Next" at bounding box center [24, 10] width 5 height 5
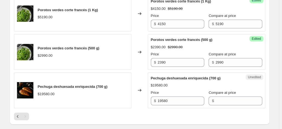
scroll to position [600, 0]
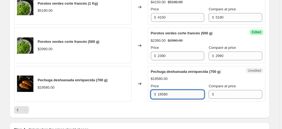
click at [186, 99] on input "19580" at bounding box center [181, 94] width 47 height 9
type input "9940"
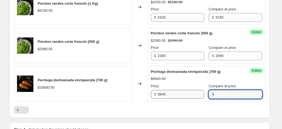
paste input "19580"
type input "19580"
click at [175, 111] on div at bounding box center [139, 110] width 251 height 8
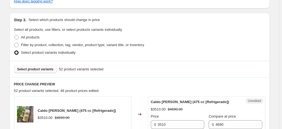
scroll to position [136, 0]
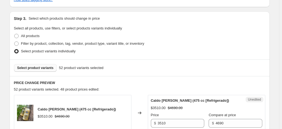
click at [47, 67] on span "Select product variants" at bounding box center [35, 68] width 36 height 4
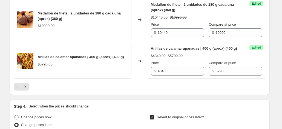
scroll to position [964, 0]
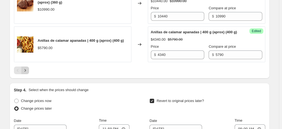
click at [27, 73] on icon "Next" at bounding box center [24, 70] width 5 height 5
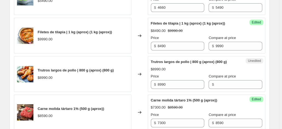
scroll to position [766, 0]
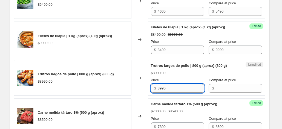
click at [171, 93] on input "8990" at bounding box center [181, 88] width 47 height 9
type input "4870"
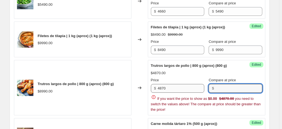
paste input "8990"
type input "8990"
click at [134, 90] on div "Changed to" at bounding box center [139, 88] width 16 height 56
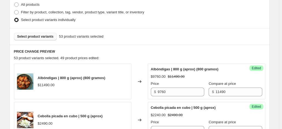
scroll to position [147, 0]
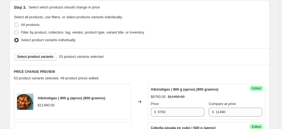
click at [37, 57] on span "Select product variants" at bounding box center [35, 57] width 36 height 4
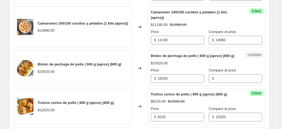
scroll to position [389, 0]
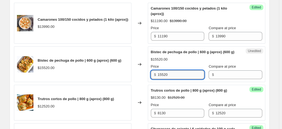
click at [171, 78] on input "15520" at bounding box center [181, 75] width 47 height 9
type input "10820"
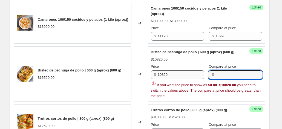
paste input "15520"
type input "15520"
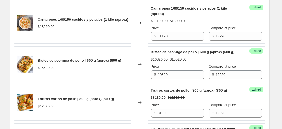
click at [141, 82] on div "Changed to" at bounding box center [139, 65] width 16 height 36
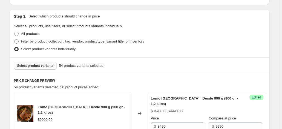
scroll to position [125, 0]
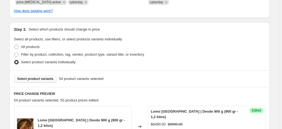
click at [43, 77] on span "Select product variants" at bounding box center [35, 79] width 36 height 4
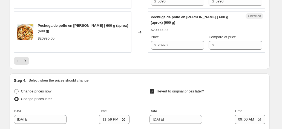
scroll to position [981, 0]
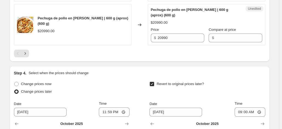
click at [172, 45] on div "Unedited Pechuga de pollo en [PERSON_NAME] | 600 g (aprox) (600 g) $20990.00 Pr…" at bounding box center [206, 24] width 117 height 41
click at [170, 42] on input "20990" at bounding box center [181, 38] width 47 height 9
type input "13640"
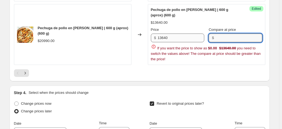
paste input "20990"
type input "20990"
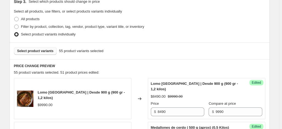
scroll to position [149, 0]
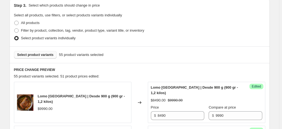
click at [47, 51] on button "Select product variants" at bounding box center [35, 55] width 43 height 8
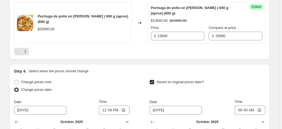
scroll to position [991, 0]
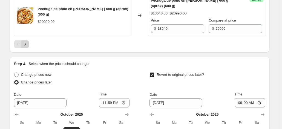
click at [28, 48] on button "Next" at bounding box center [25, 44] width 8 height 8
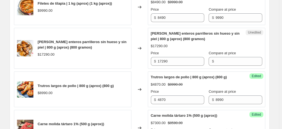
scroll to position [892, 0]
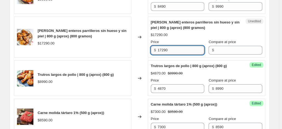
click at [180, 55] on input "17290" at bounding box center [181, 50] width 47 height 9
type input "11230"
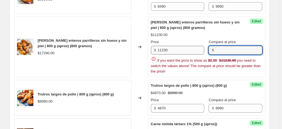
paste input "17290"
type input "17290"
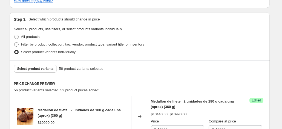
scroll to position [132, 0]
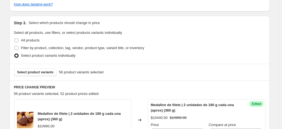
click at [37, 67] on div "Select product variants 56 product variants selected" at bounding box center [140, 72] width 260 height 17
click at [37, 69] on button "Select product variants" at bounding box center [35, 73] width 43 height 8
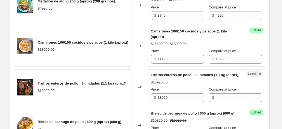
scroll to position [413, 0]
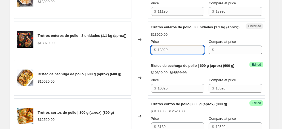
click at [195, 54] on input "13920" at bounding box center [181, 50] width 47 height 9
type input "9040"
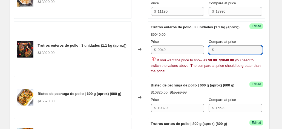
paste input "13920"
type input "13920"
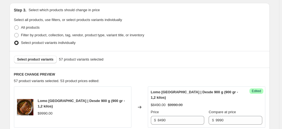
scroll to position [128, 0]
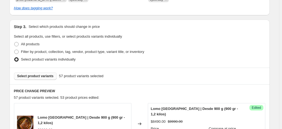
click at [48, 77] on span "Select product variants" at bounding box center [35, 76] width 36 height 4
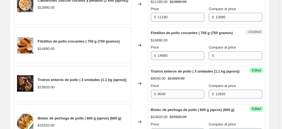
scroll to position [415, 0]
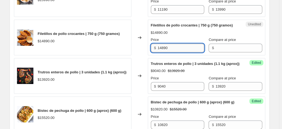
click at [193, 51] on input "14890" at bounding box center [181, 48] width 47 height 9
type input "9670"
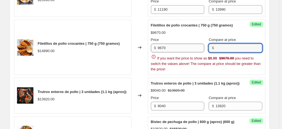
paste input "14890"
type input "14890"
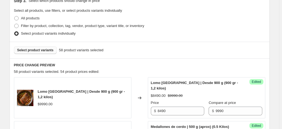
scroll to position [126, 0]
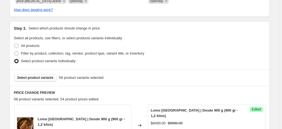
click at [44, 74] on button "Select product variants" at bounding box center [35, 78] width 43 height 8
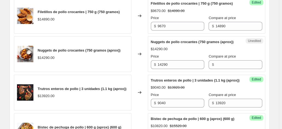
scroll to position [450, 0]
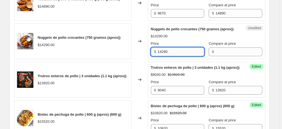
click at [177, 56] on input "14290" at bounding box center [181, 52] width 47 height 9
type input "9280"
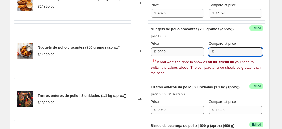
paste input "14290"
type input "14290"
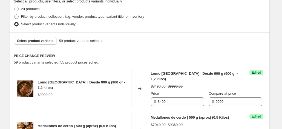
scroll to position [171, 0]
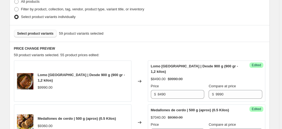
click at [47, 32] on span "Select product variants" at bounding box center [35, 33] width 36 height 4
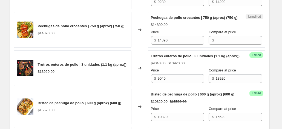
scroll to position [508, 0]
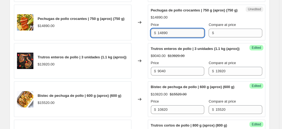
click at [185, 37] on input "14890" at bounding box center [181, 33] width 47 height 9
type input "9410"
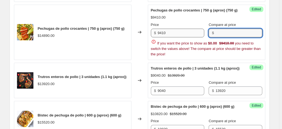
paste input "14890"
type input "14890"
click at [142, 60] on div "Lomo Centro de Cerdo | Desde 900 g (900 gr - 1,2 kilos) $9990.00 Changed to Suc…" at bounding box center [139, 128] width 251 height 809
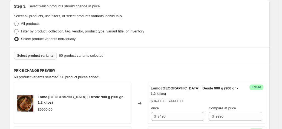
scroll to position [126, 0]
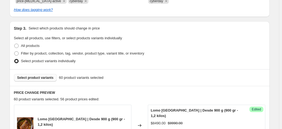
click at [44, 76] on span "Select product variants" at bounding box center [35, 78] width 36 height 4
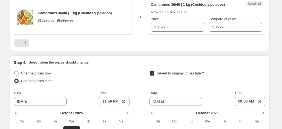
scroll to position [990, 0]
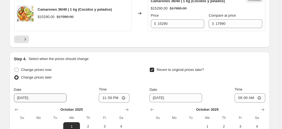
click at [26, 42] on icon "Next" at bounding box center [24, 39] width 5 height 5
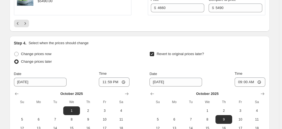
scroll to position [989, 0]
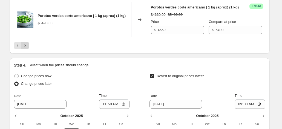
click at [28, 48] on icon "Next" at bounding box center [24, 45] width 5 height 5
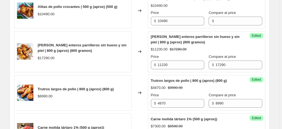
scroll to position [274, 0]
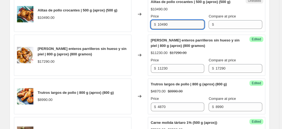
click at [175, 28] on input "10490" at bounding box center [181, 24] width 47 height 9
type input "6810"
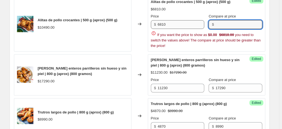
paste input "10490"
type input "10490"
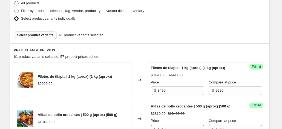
scroll to position [136, 0]
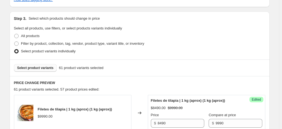
click at [40, 66] on span "Select product variants" at bounding box center [35, 68] width 36 height 4
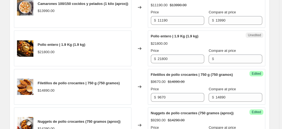
scroll to position [417, 0]
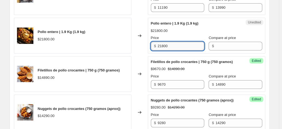
click at [184, 46] on input "21800" at bounding box center [181, 46] width 47 height 9
type input "14170"
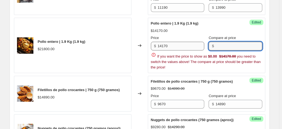
paste input "21800"
type input "21800"
click at [147, 52] on div "Changed to" at bounding box center [139, 46] width 16 height 56
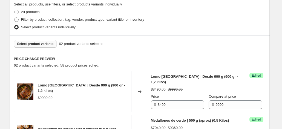
scroll to position [149, 0]
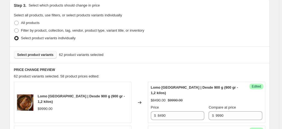
click at [46, 54] on span "Select product variants" at bounding box center [35, 55] width 36 height 4
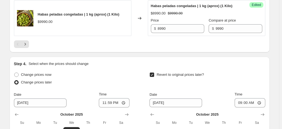
scroll to position [982, 0]
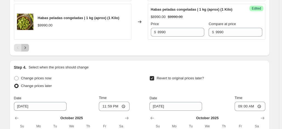
click at [28, 51] on icon "Next" at bounding box center [24, 47] width 5 height 5
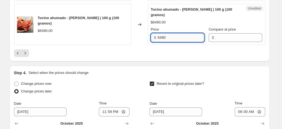
click at [182, 42] on input "6490" at bounding box center [181, 37] width 47 height 9
type input "5840"
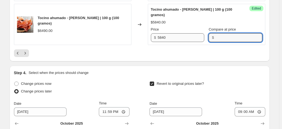
paste input "6490"
type input "6490"
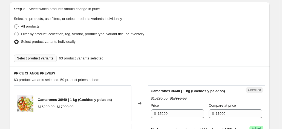
scroll to position [159, 0]
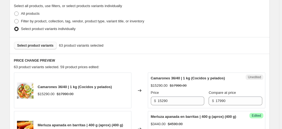
click at [47, 44] on span "Select product variants" at bounding box center [35, 46] width 36 height 4
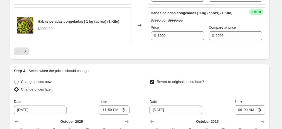
scroll to position [980, 0]
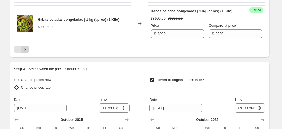
click at [28, 52] on icon "Next" at bounding box center [24, 49] width 5 height 5
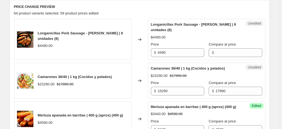
scroll to position [211, 0]
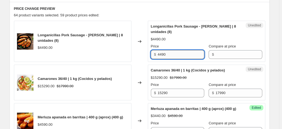
click at [180, 55] on input "4490" at bounding box center [181, 54] width 47 height 9
type input "4240"
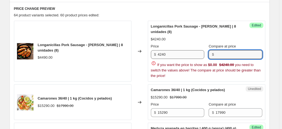
paste input "4490"
type input "4490"
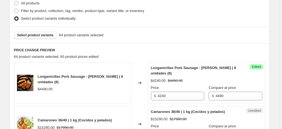
scroll to position [167, 0]
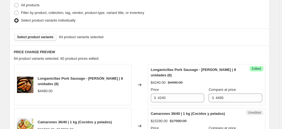
click at [37, 37] on span "Select product variants" at bounding box center [35, 37] width 36 height 4
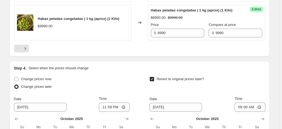
scroll to position [998, 0]
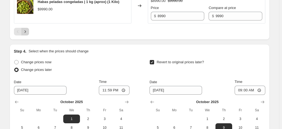
click at [27, 36] on button "Next" at bounding box center [25, 32] width 8 height 8
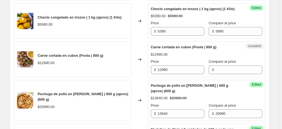
scroll to position [390, 0]
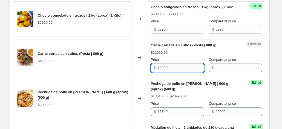
click at [185, 73] on input "12990" at bounding box center [181, 68] width 47 height 9
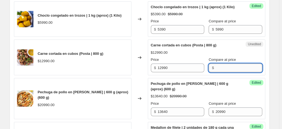
click at [215, 73] on input "Compare at price" at bounding box center [238, 68] width 47 height 9
paste input "12990"
type input "12990"
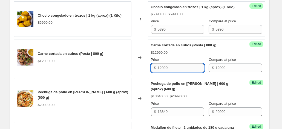
click at [179, 73] on input "12990" at bounding box center [181, 68] width 47 height 9
type input "11690"
click at [144, 76] on div "Changed to" at bounding box center [139, 58] width 16 height 36
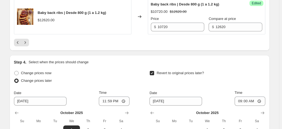
scroll to position [1001, 0]
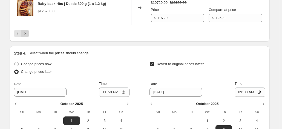
click at [28, 36] on icon "Next" at bounding box center [24, 33] width 5 height 5
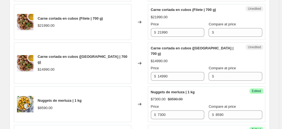
scroll to position [583, 0]
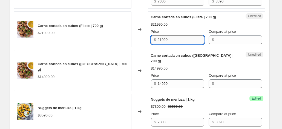
click at [174, 41] on input "21990" at bounding box center [181, 40] width 47 height 9
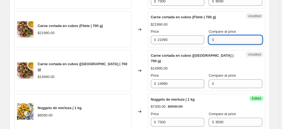
click at [226, 44] on input "Compare at price" at bounding box center [238, 40] width 47 height 9
paste input "21990"
type input "21990"
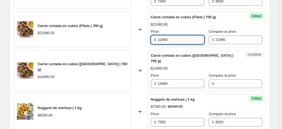
click at [175, 43] on input "21990" at bounding box center [181, 40] width 47 height 9
type input "19790"
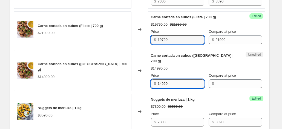
click at [176, 82] on input "14990" at bounding box center [181, 84] width 47 height 9
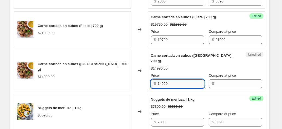
click at [176, 82] on input "14990" at bounding box center [181, 84] width 47 height 9
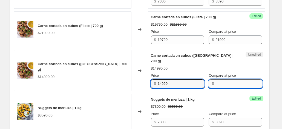
paste input "14990"
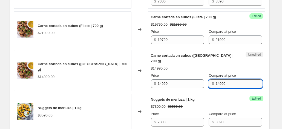
click at [215, 81] on input "14990" at bounding box center [238, 84] width 47 height 9
type input "14990"
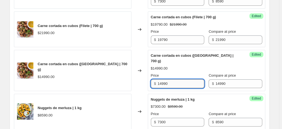
click at [167, 80] on input "14990" at bounding box center [181, 84] width 47 height 9
type input "13490"
click at [145, 88] on div "Changed to" at bounding box center [139, 70] width 16 height 41
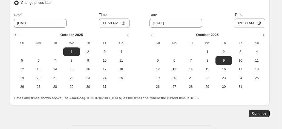
scroll to position [1099, 0]
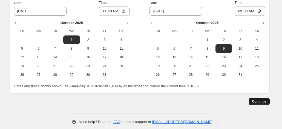
click at [259, 100] on span "Continue" at bounding box center [259, 102] width 14 height 4
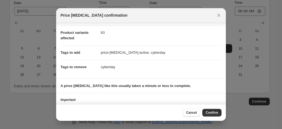
scroll to position [43, 0]
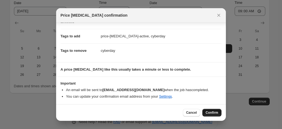
click at [209, 113] on span "Confirm" at bounding box center [212, 113] width 13 height 4
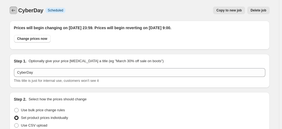
click at [13, 11] on icon "Price change jobs" at bounding box center [13, 10] width 5 height 5
